Goal: Task Accomplishment & Management: Complete application form

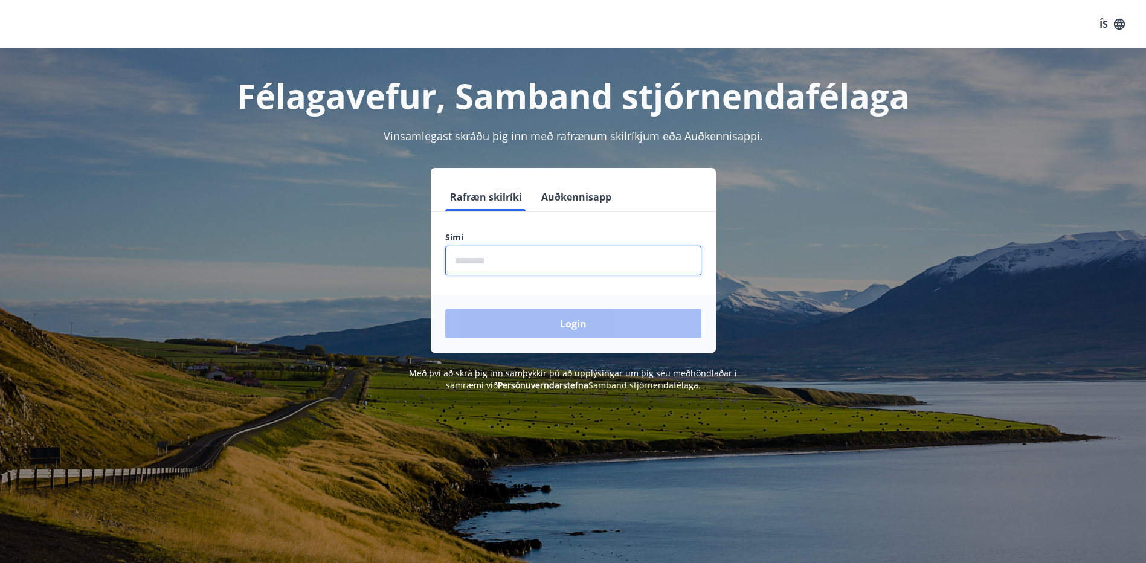
click at [457, 258] on input "phone" at bounding box center [573, 261] width 256 height 30
type input "********"
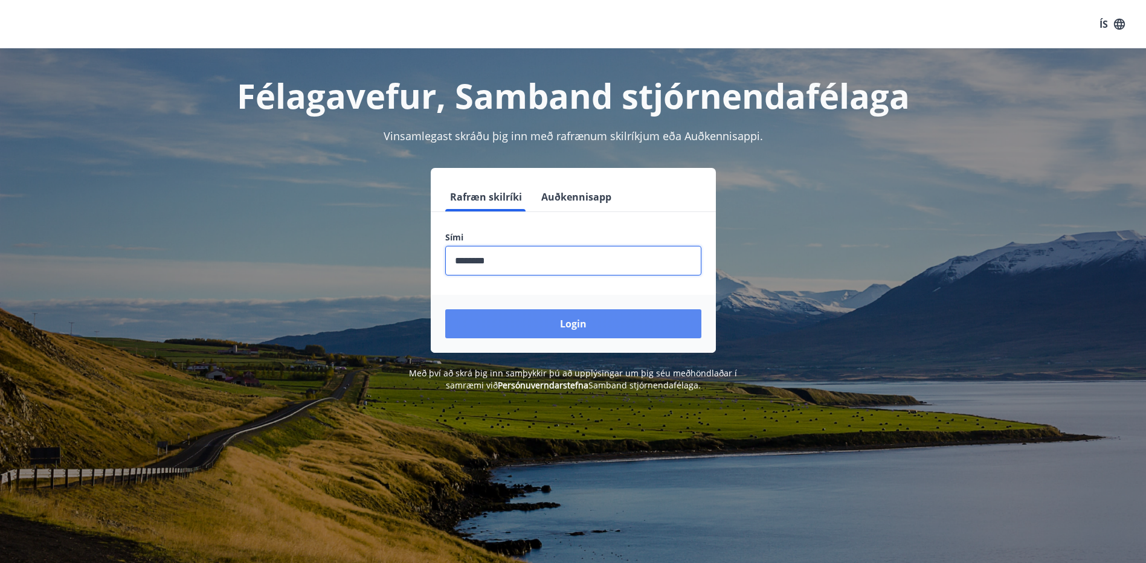
click at [522, 313] on button "Login" at bounding box center [573, 323] width 256 height 29
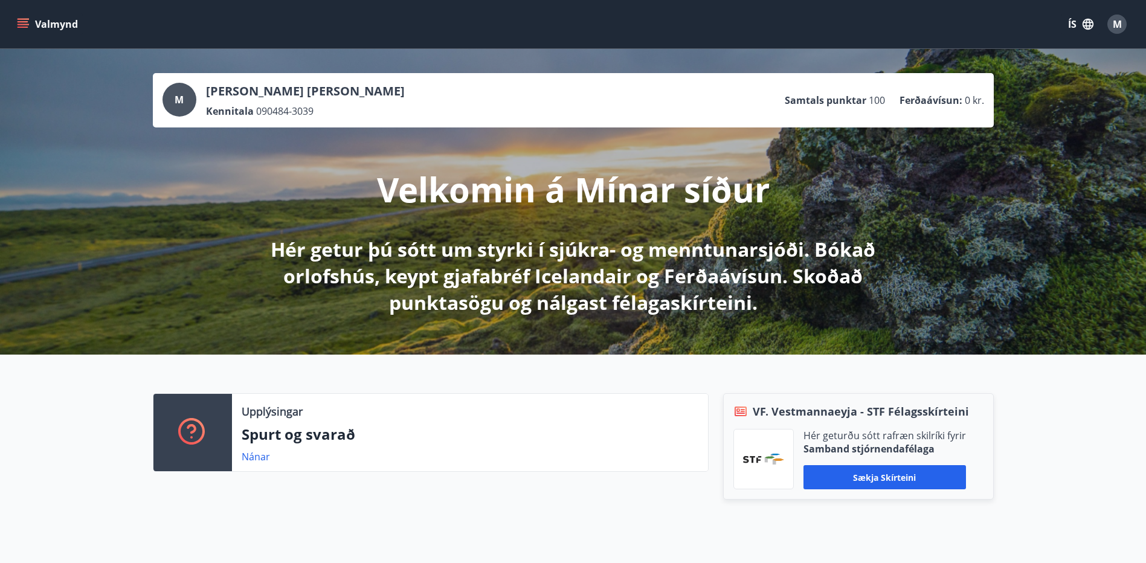
click at [58, 22] on button "Valmynd" at bounding box center [48, 24] width 68 height 22
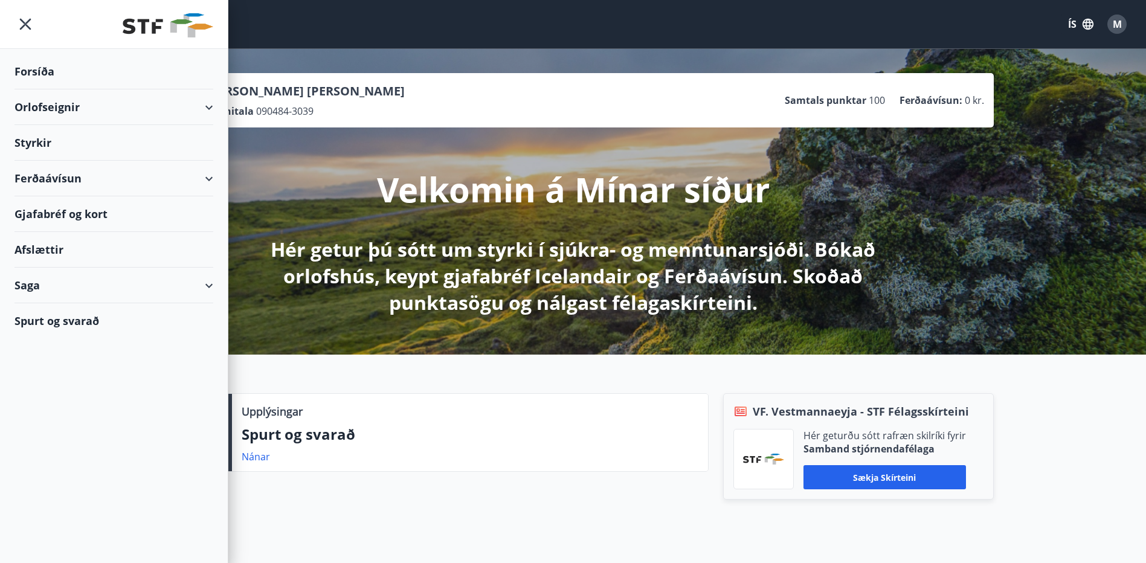
click at [63, 103] on div "Orlofseignir" at bounding box center [113, 107] width 199 height 36
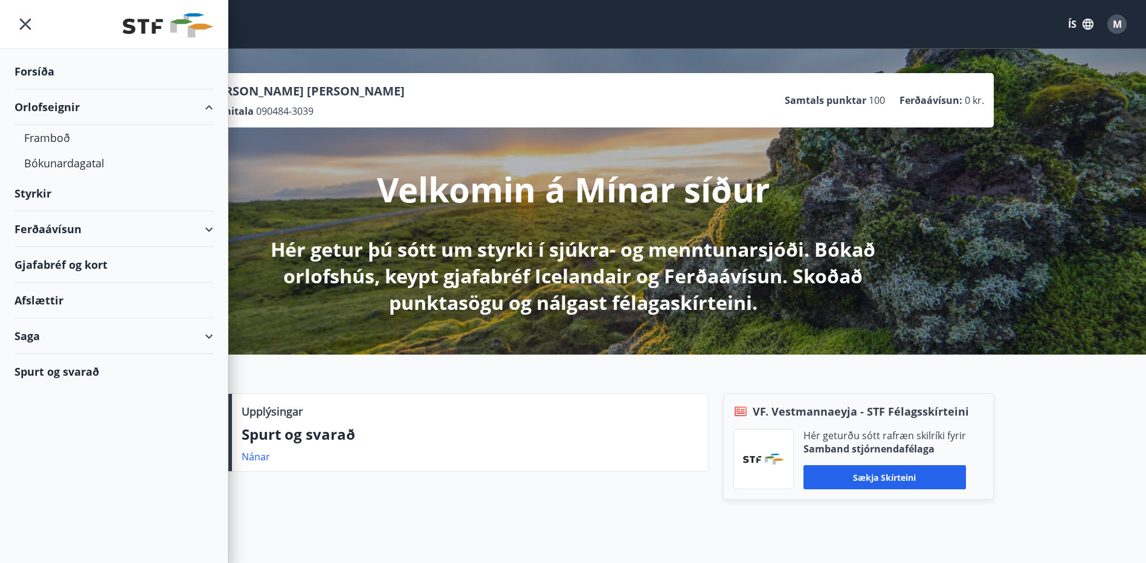
click at [88, 100] on div "Orlofseignir" at bounding box center [113, 107] width 199 height 36
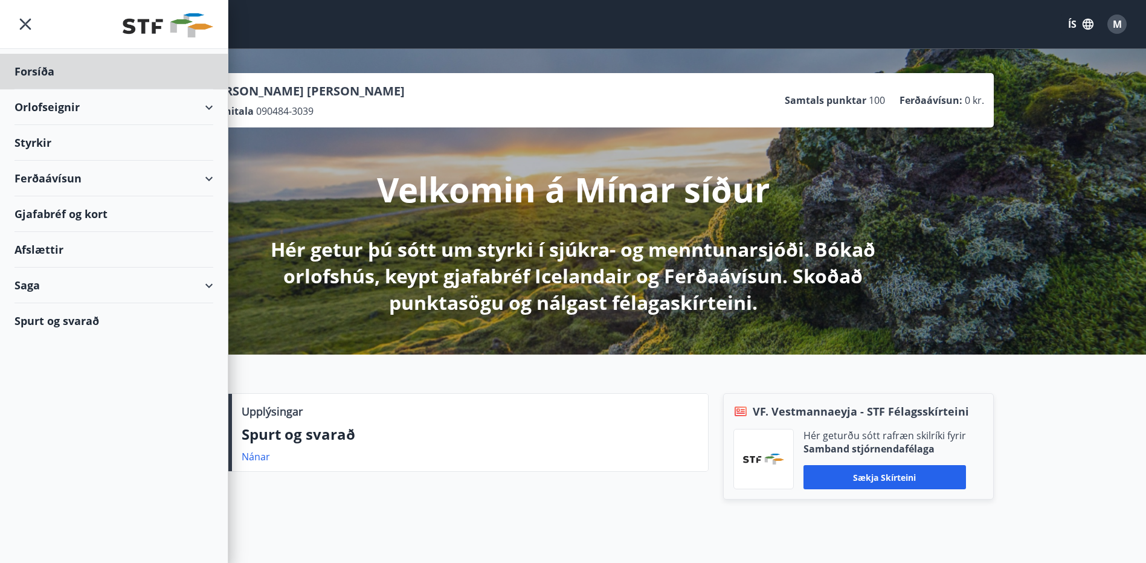
click at [50, 143] on div "Styrkir" at bounding box center [113, 143] width 199 height 36
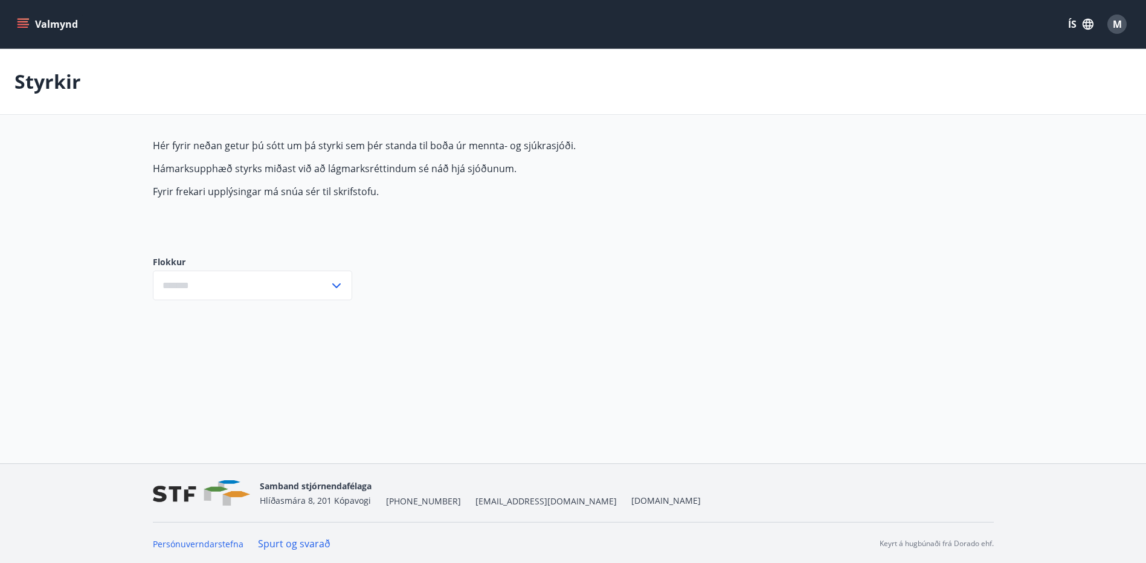
type input "***"
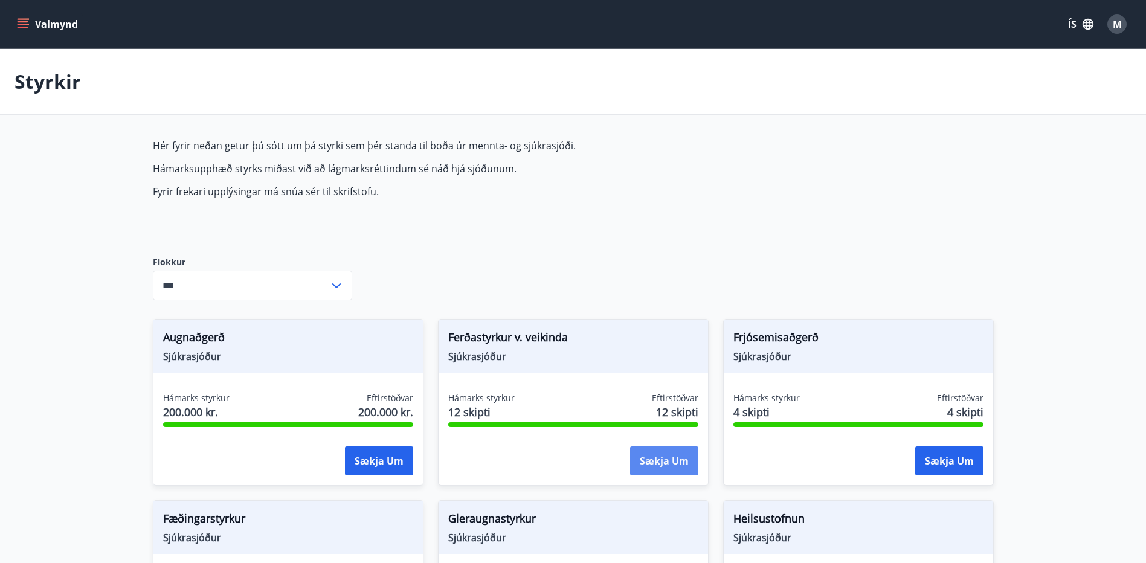
click at [649, 464] on button "Sækja um" at bounding box center [664, 460] width 68 height 29
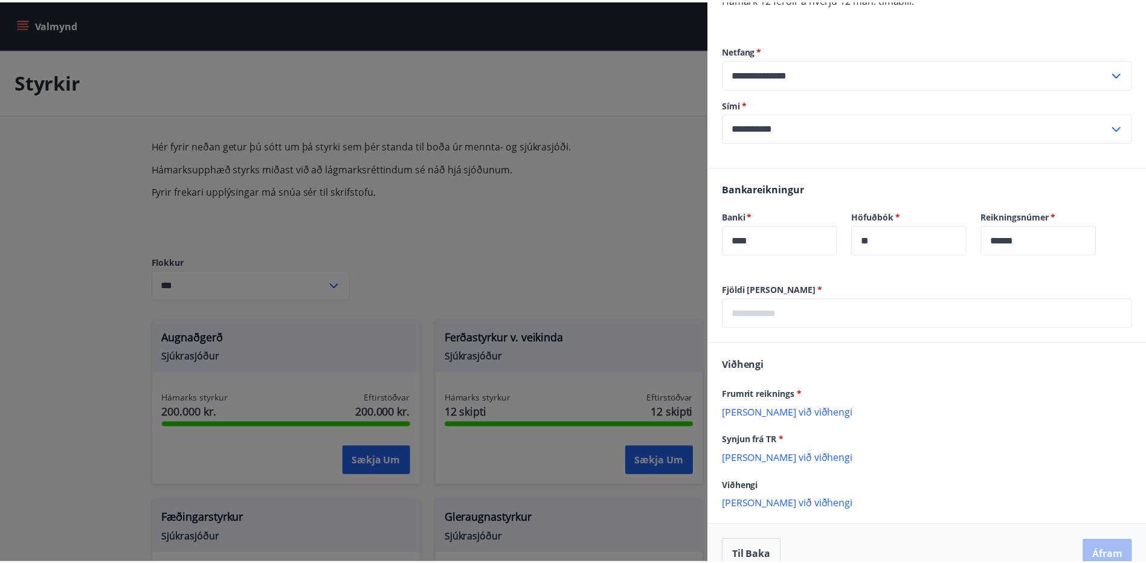
scroll to position [332, 0]
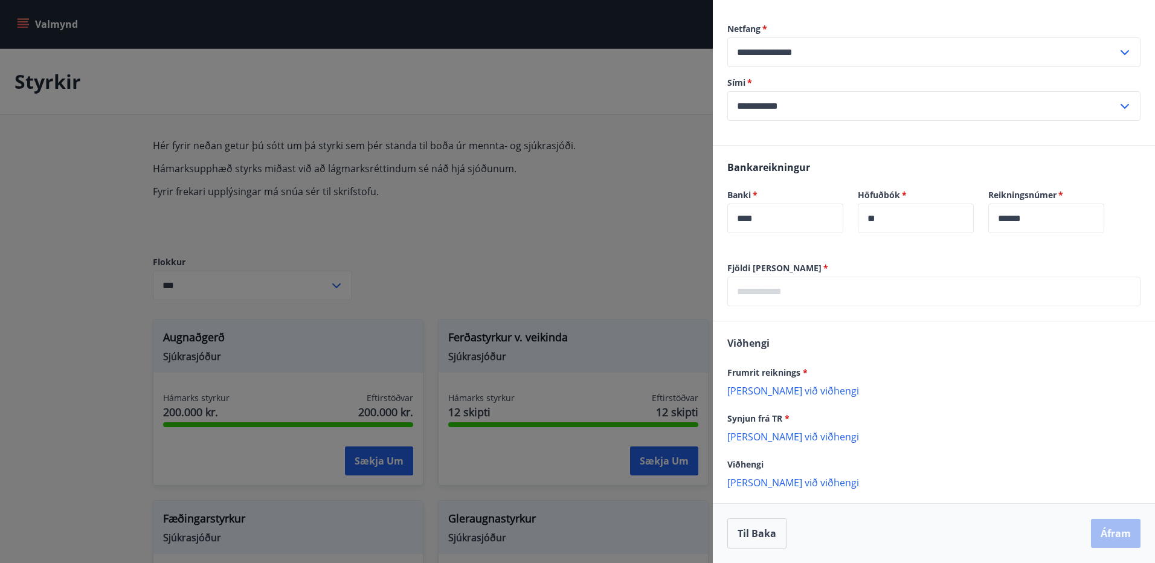
click at [776, 440] on p "[PERSON_NAME] við viðhengi" at bounding box center [933, 436] width 413 height 12
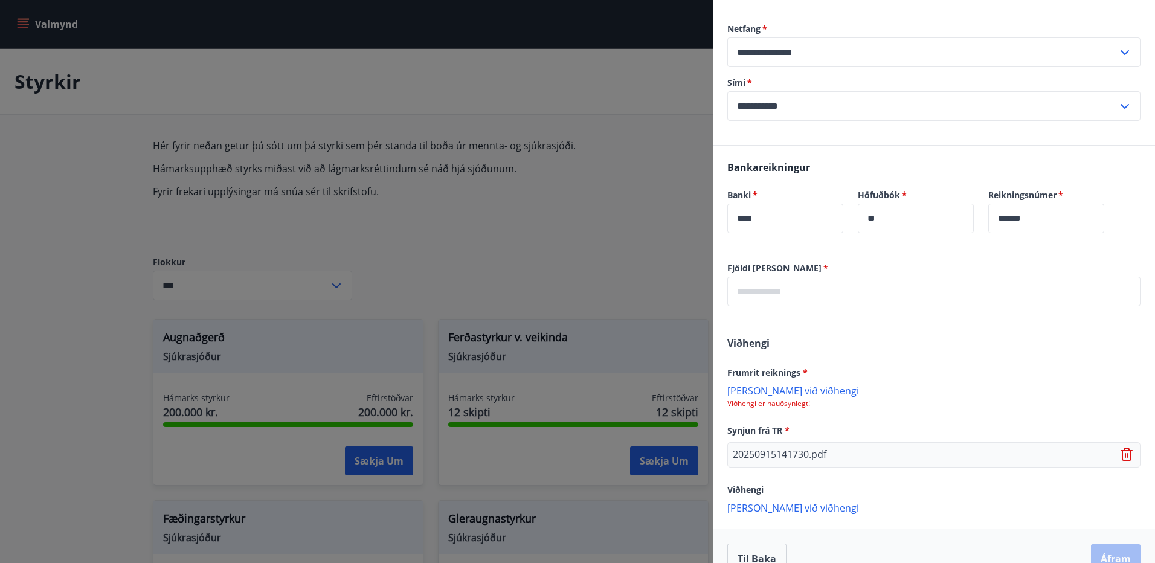
click at [796, 454] on p "20250915141730.pdf" at bounding box center [780, 455] width 94 height 14
click at [771, 388] on p "[PERSON_NAME] við viðhengi" at bounding box center [933, 390] width 413 height 12
click at [1127, 396] on icon at bounding box center [1127, 397] width 1 height 5
click at [745, 389] on p "[PERSON_NAME] við viðhengi" at bounding box center [933, 390] width 413 height 12
click at [795, 388] on p "[PERSON_NAME] við viðhengi" at bounding box center [933, 390] width 413 height 12
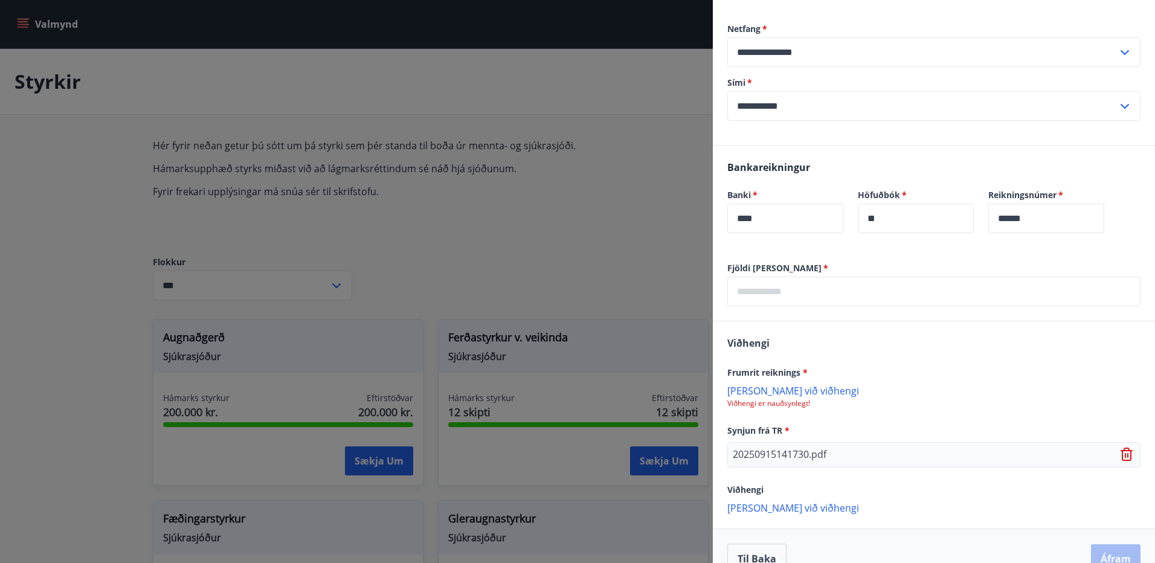
click at [819, 294] on input "text" at bounding box center [933, 292] width 413 height 30
type input "*"
click at [636, 300] on div at bounding box center [577, 281] width 1155 height 563
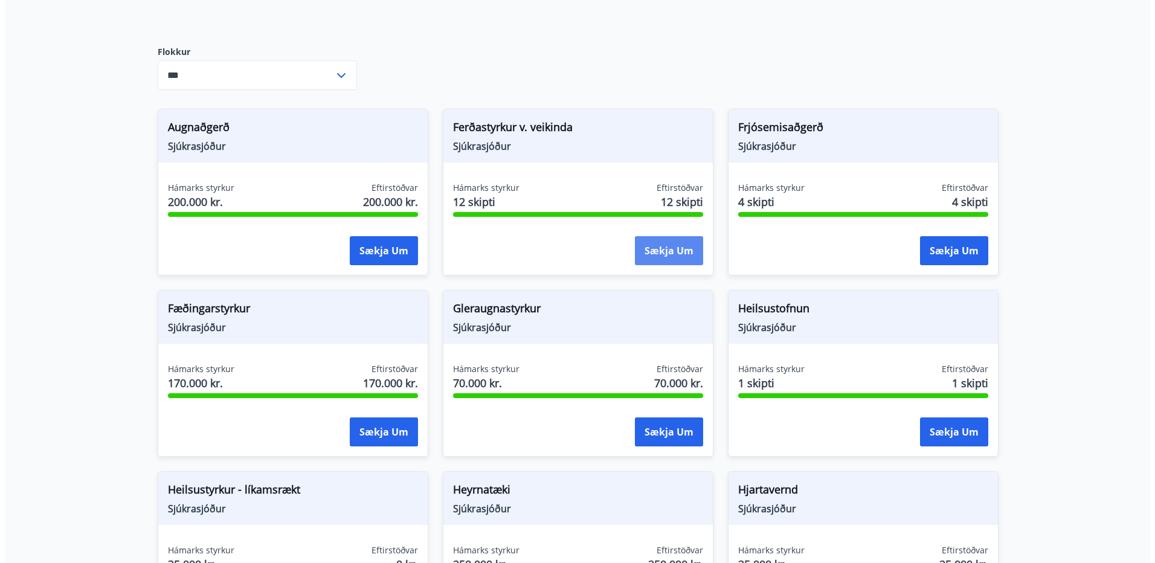
scroll to position [181, 0]
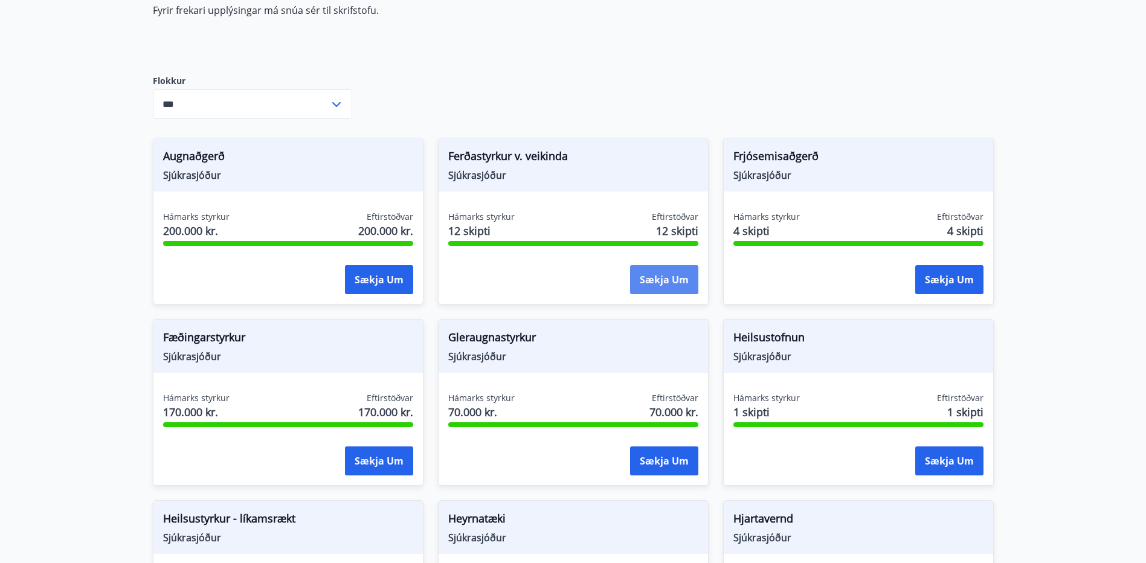
click at [655, 285] on button "Sækja um" at bounding box center [664, 279] width 68 height 29
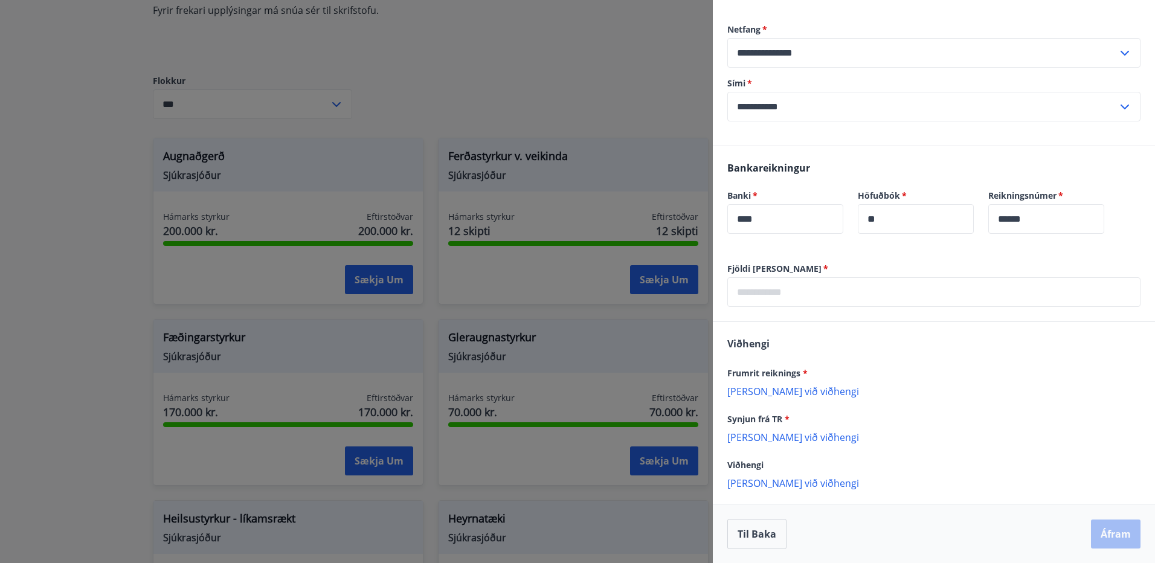
scroll to position [332, 0]
click at [804, 291] on input "text" at bounding box center [933, 292] width 413 height 30
type input "*"
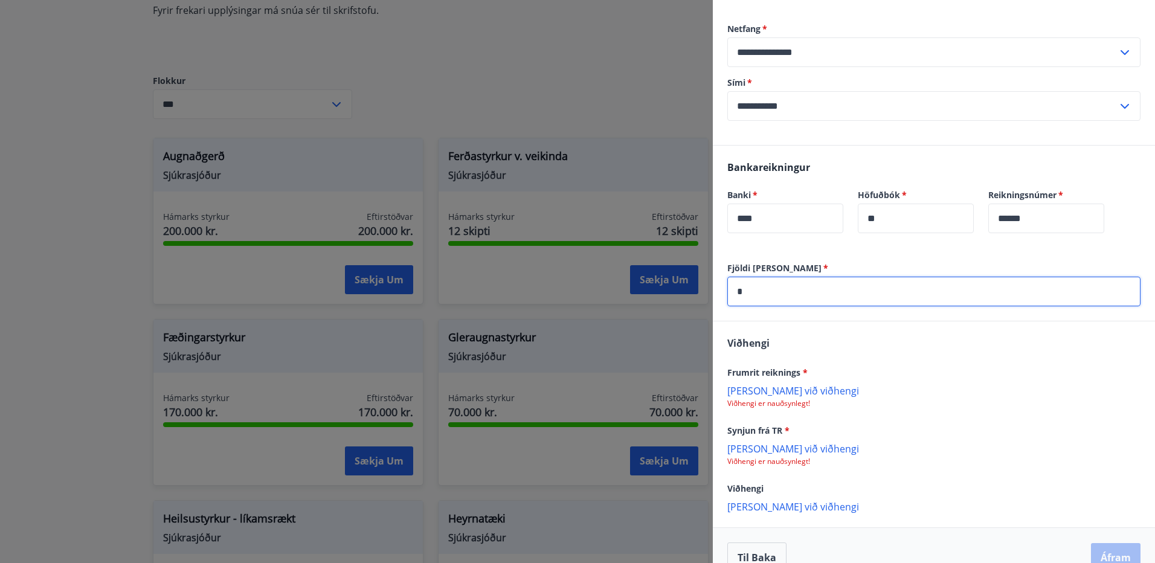
click at [793, 388] on p "[PERSON_NAME] við viðhengi" at bounding box center [933, 390] width 413 height 12
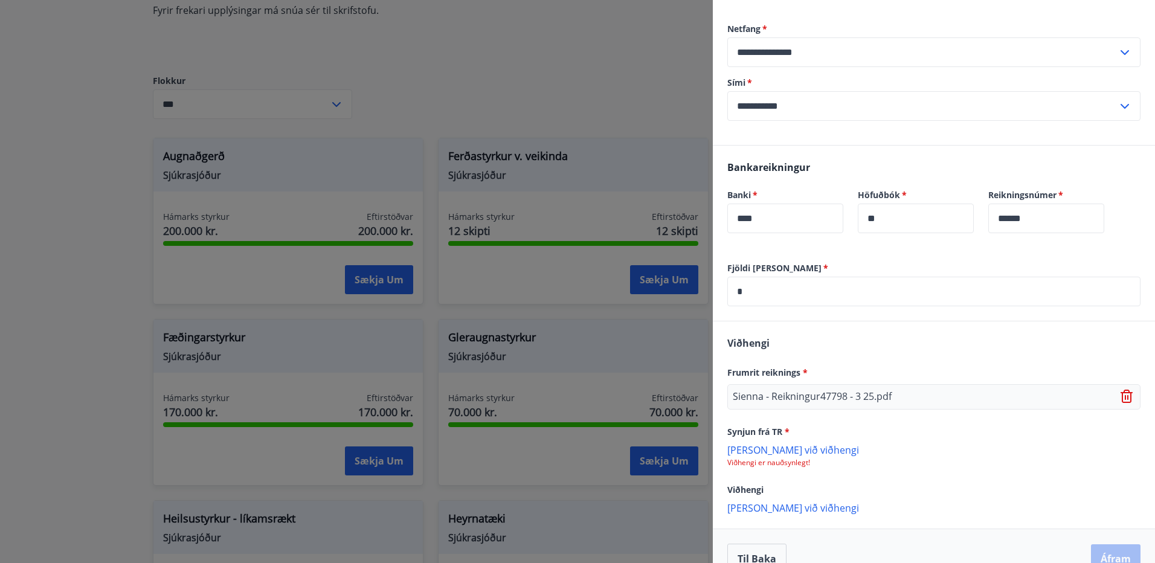
click at [762, 452] on p "[PERSON_NAME] við viðhengi" at bounding box center [933, 449] width 413 height 12
click at [762, 510] on p "[PERSON_NAME] við viðhengi" at bounding box center [933, 509] width 413 height 12
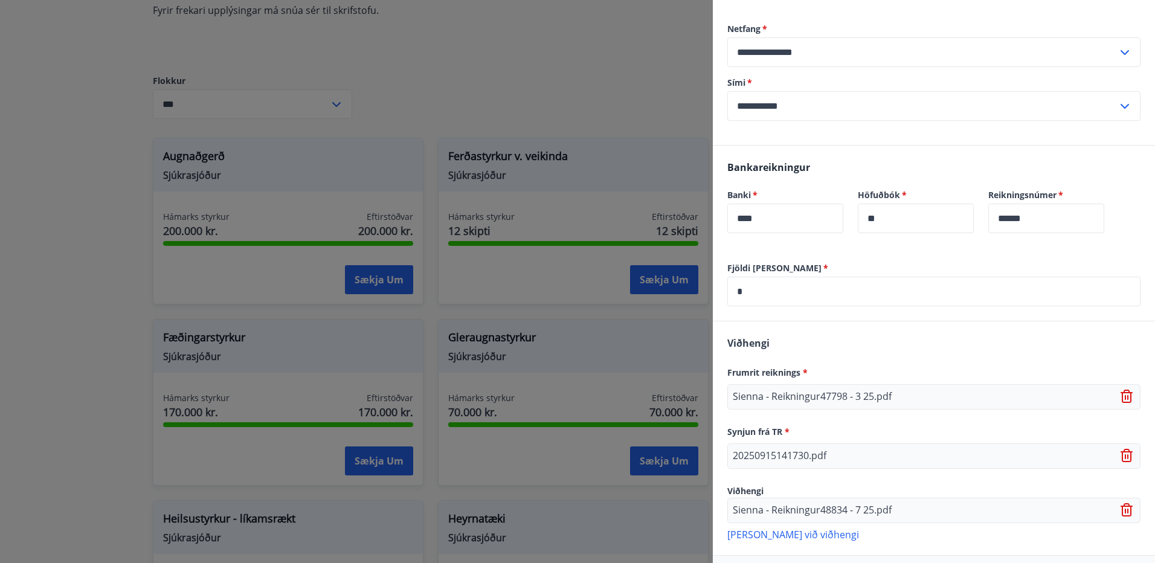
click at [770, 532] on p "[PERSON_NAME] við viðhengi" at bounding box center [933, 534] width 413 height 12
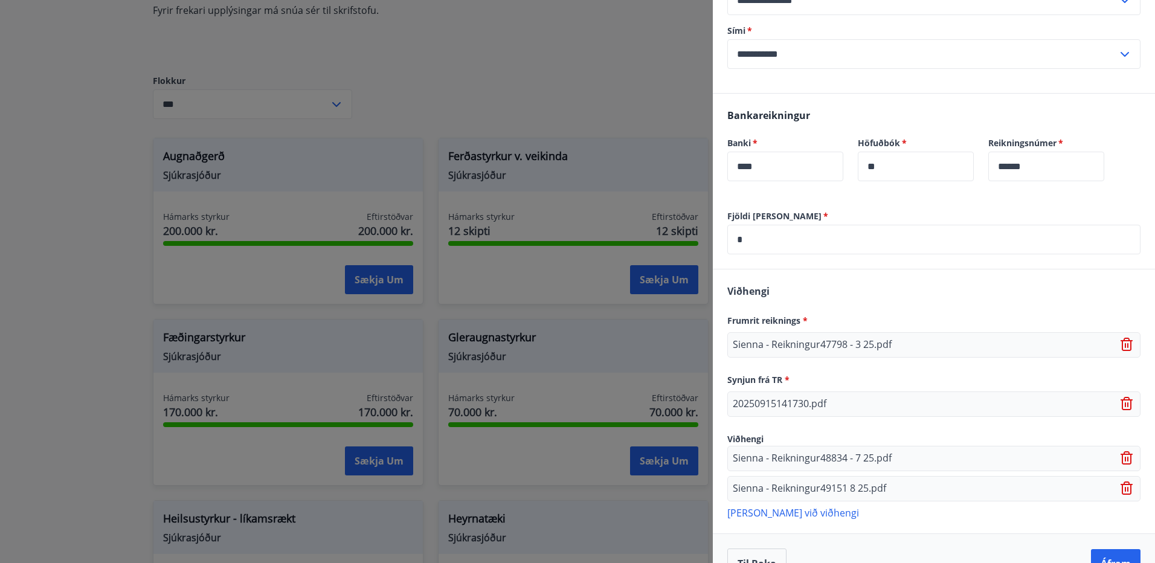
scroll to position [414, 0]
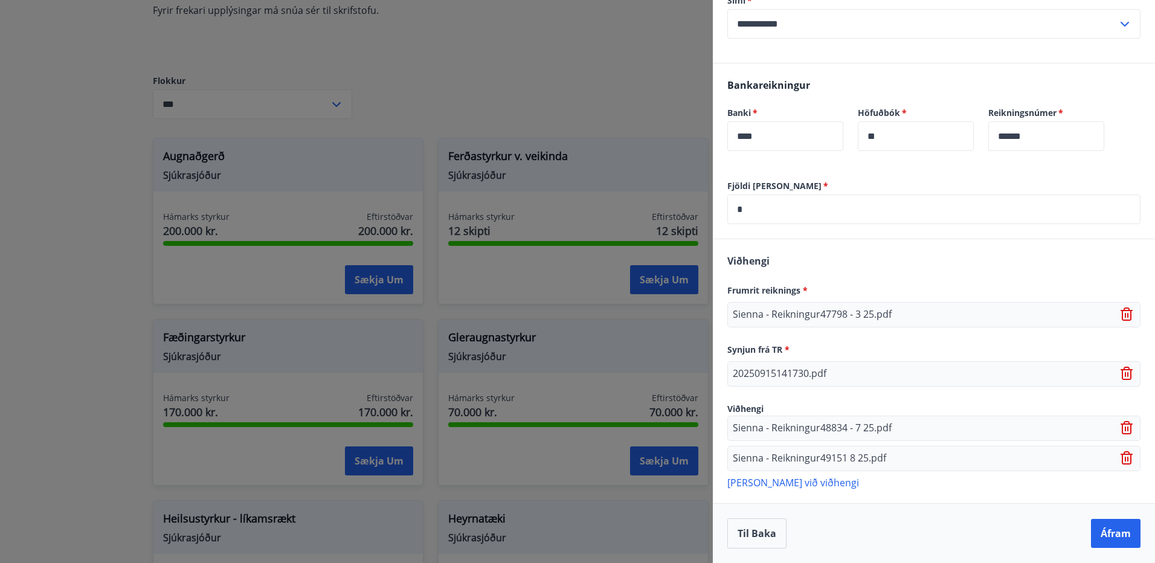
click at [787, 484] on p "[PERSON_NAME] við viðhengi" at bounding box center [933, 482] width 413 height 12
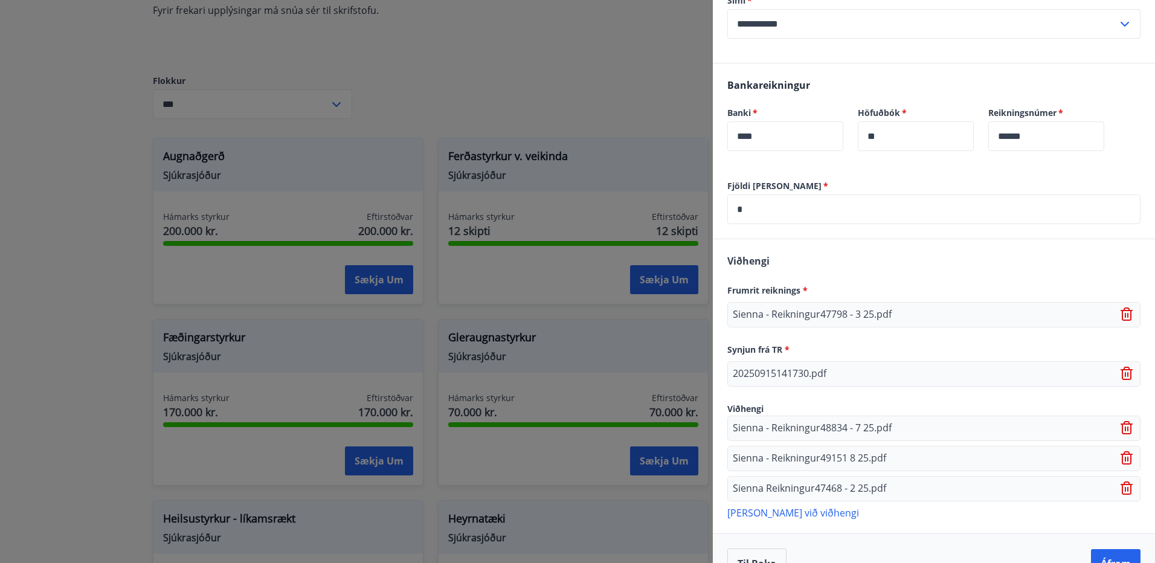
scroll to position [444, 0]
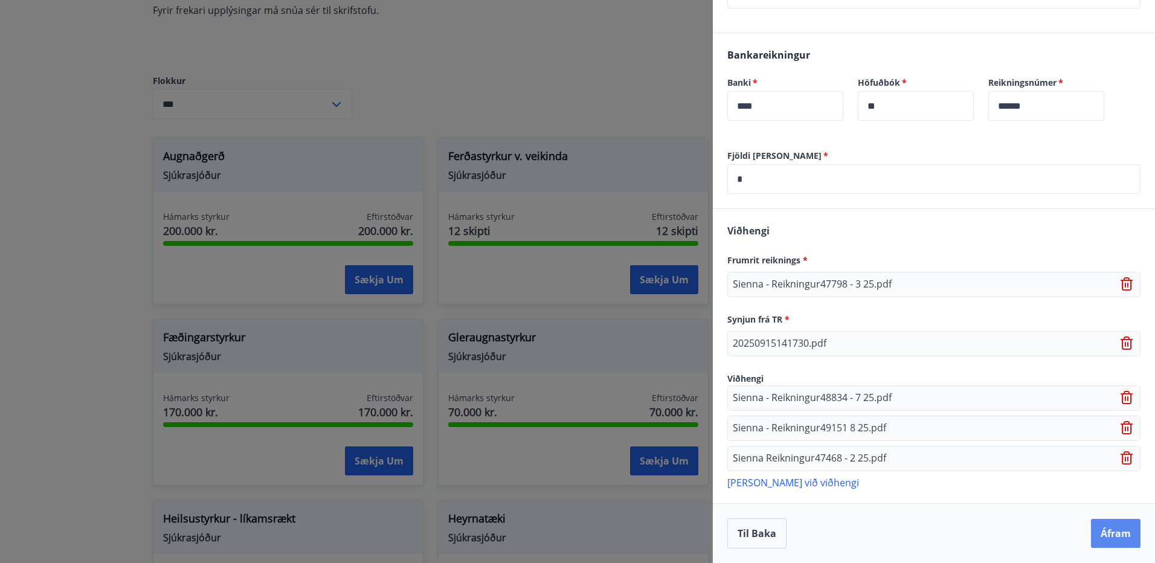
click at [1106, 536] on button "Áfram" at bounding box center [1116, 533] width 50 height 29
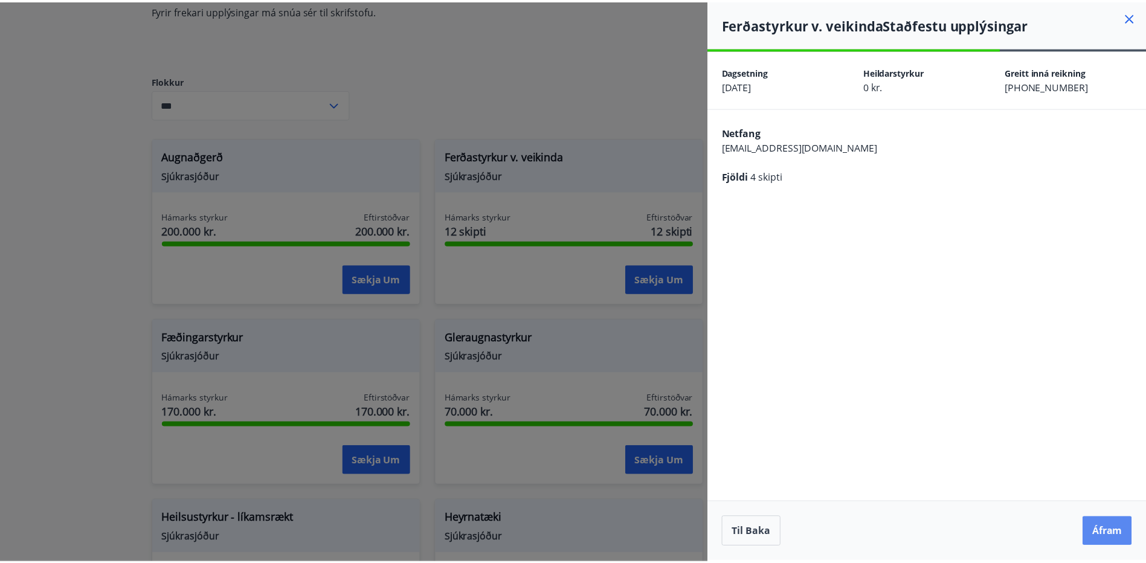
scroll to position [0, 0]
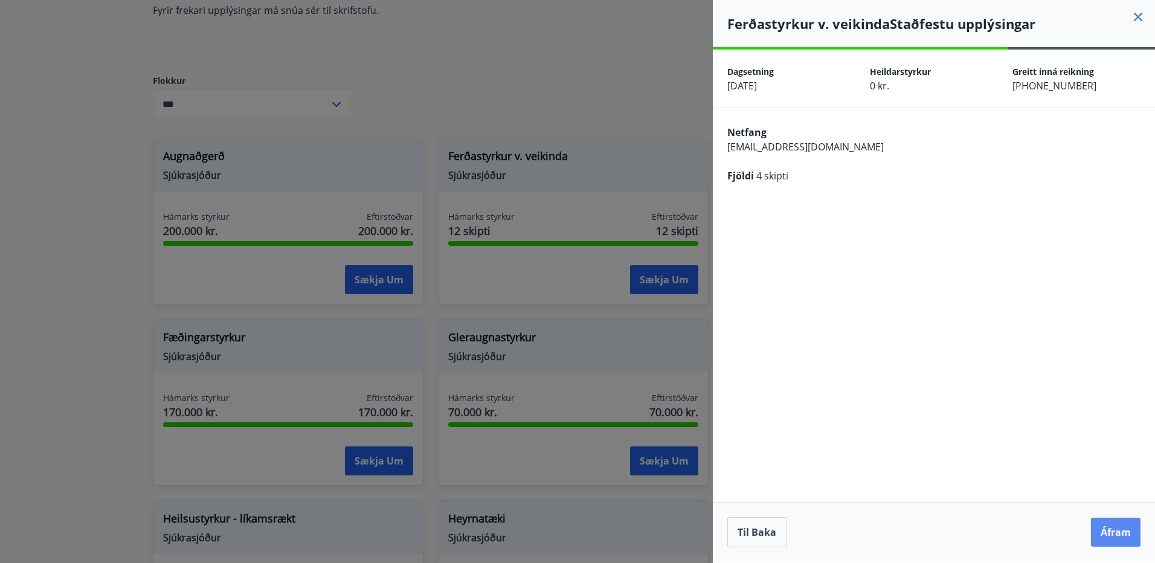
click at [1129, 536] on button "Áfram" at bounding box center [1116, 532] width 50 height 29
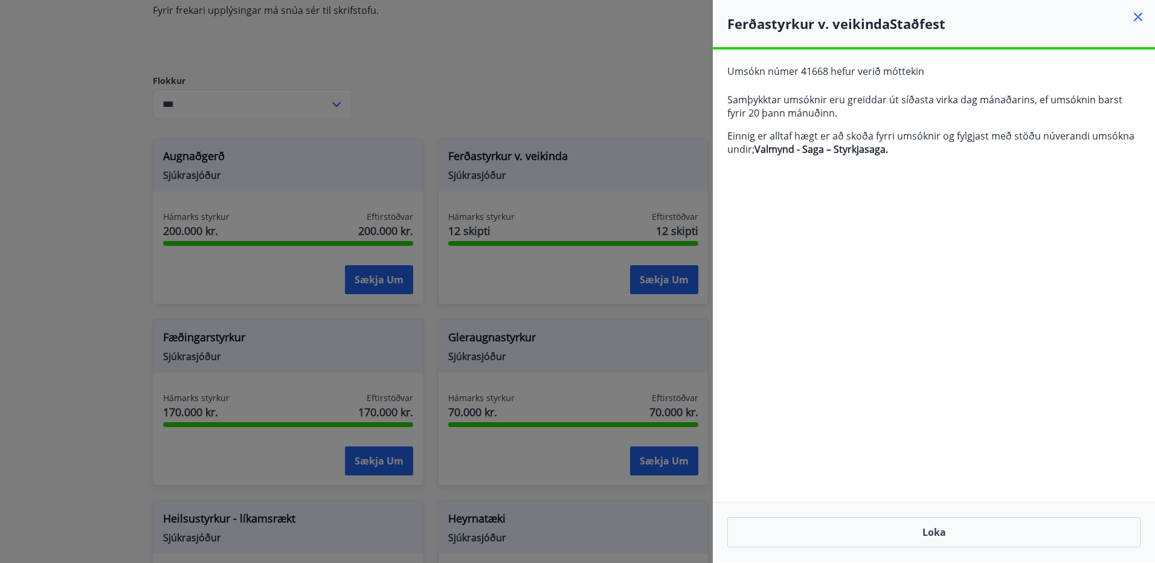
click at [1134, 19] on icon at bounding box center [1138, 17] width 14 height 14
